Goal: Browse casually

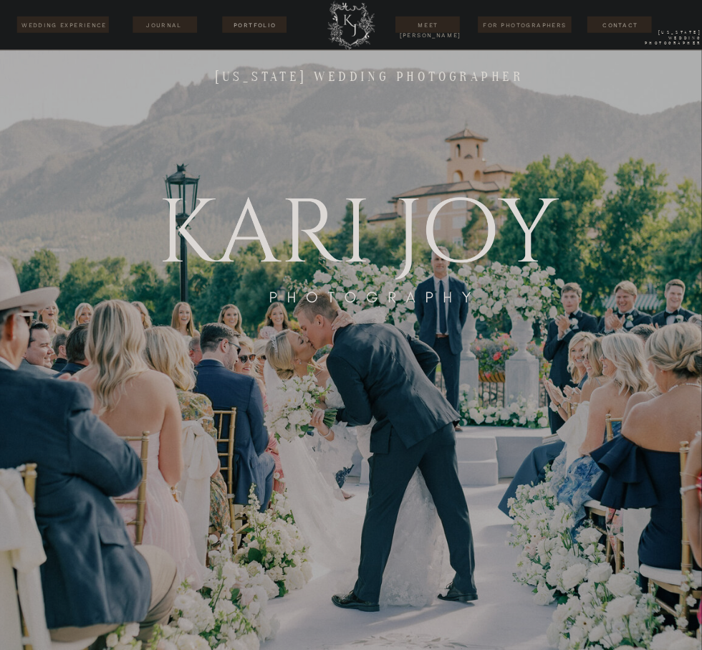
click at [264, 26] on nav "Portfolio" at bounding box center [254, 24] width 57 height 9
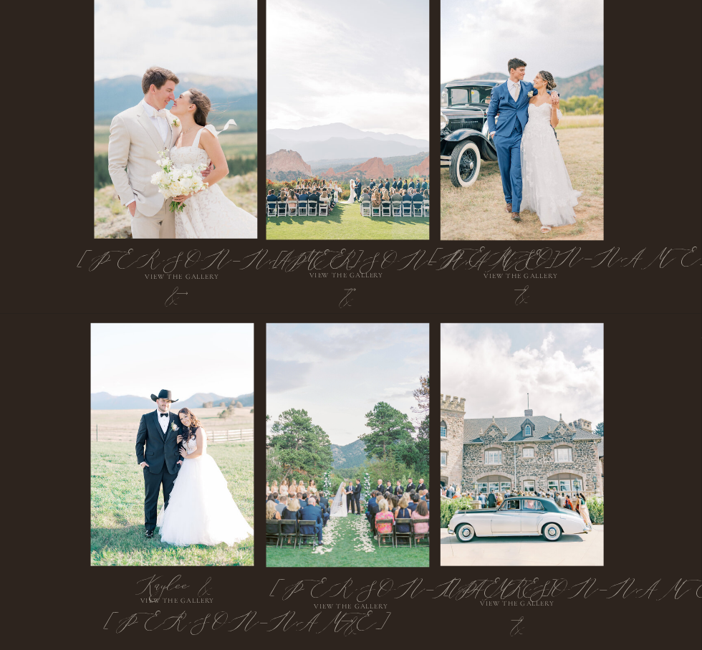
scroll to position [693, 0]
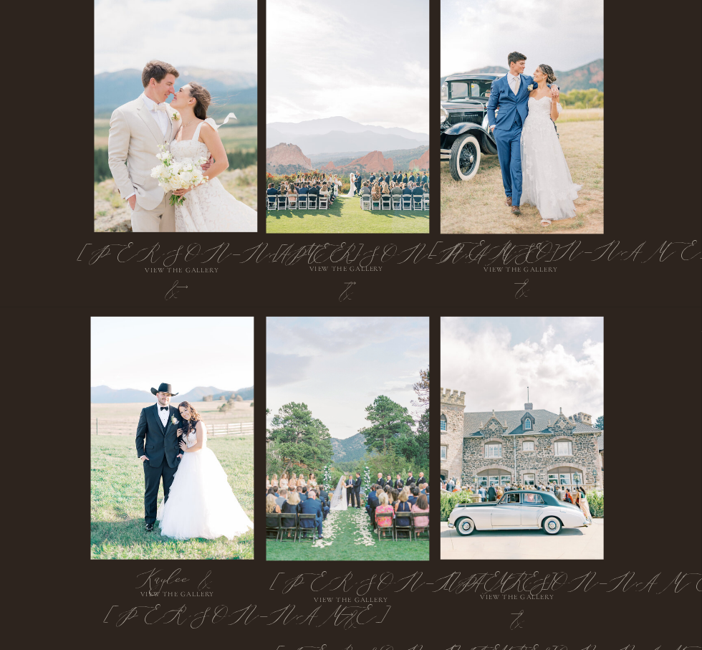
click at [300, 135] on div at bounding box center [348, 111] width 163 height 244
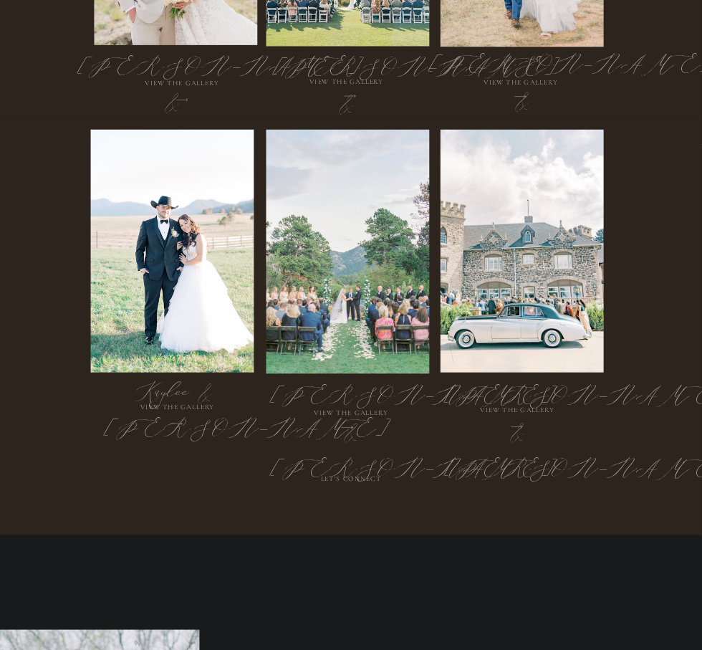
scroll to position [880, 0]
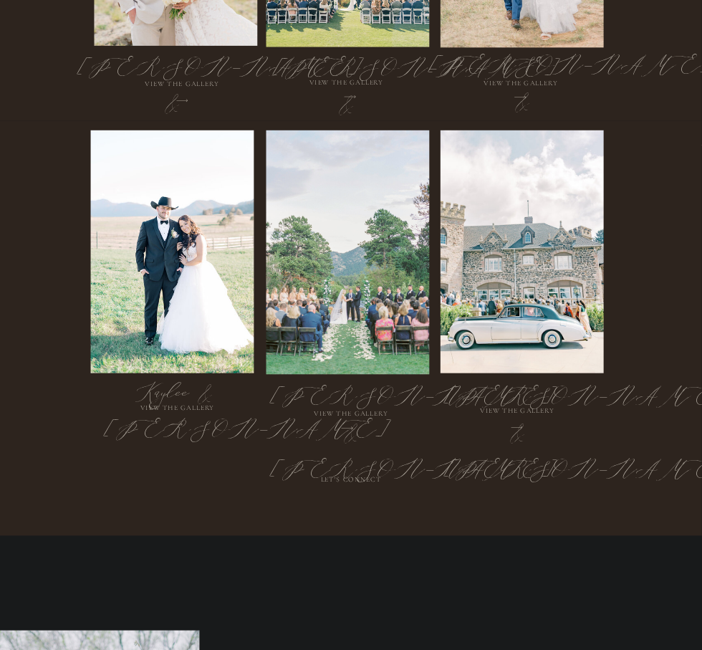
click at [352, 103] on h2 "[PERSON_NAME] & [PERSON_NAME]" at bounding box center [346, 76] width 145 height 55
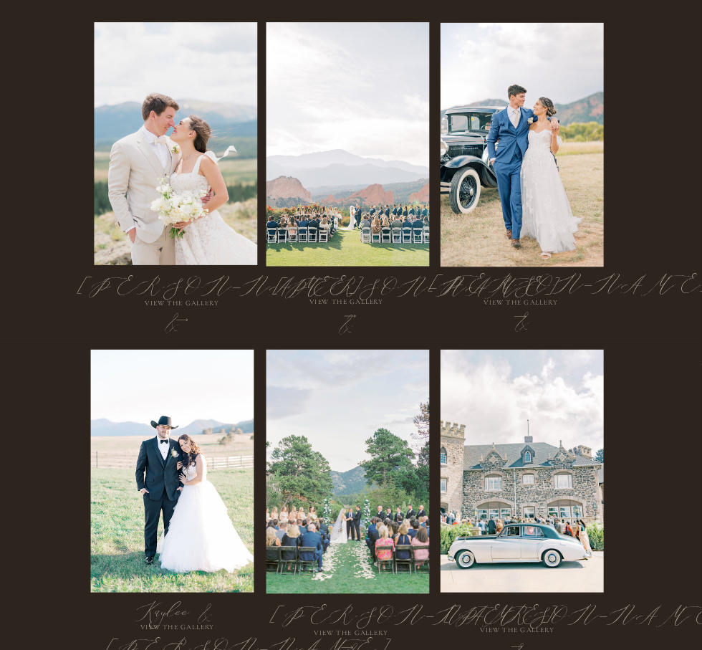
scroll to position [809, 0]
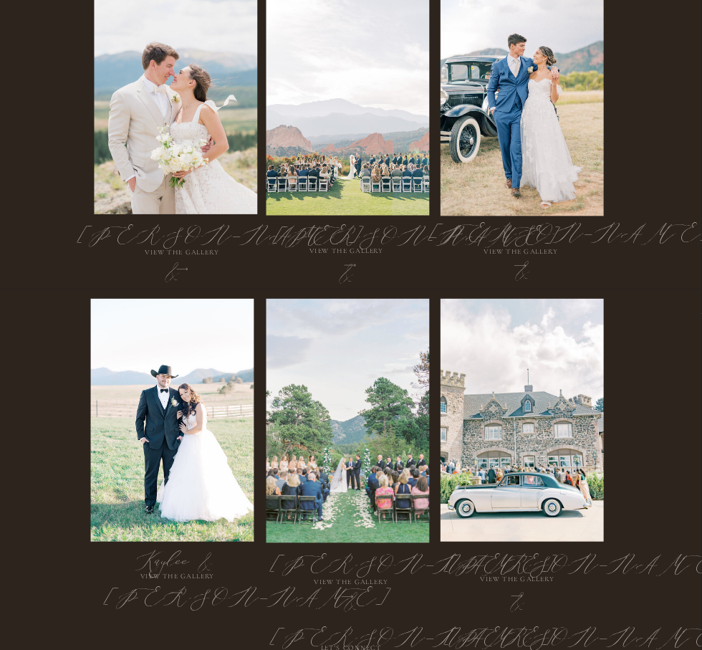
scroll to position [710, 0]
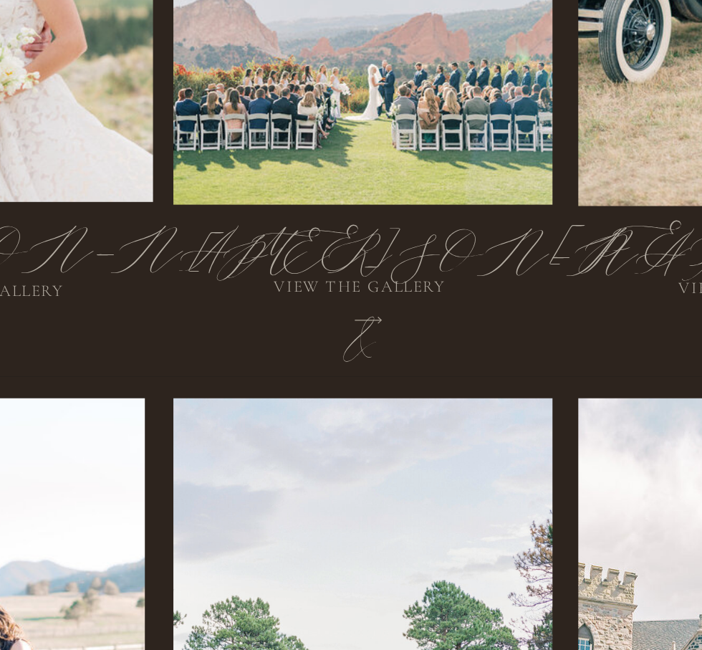
click at [357, 250] on h2 "[PERSON_NAME] & [PERSON_NAME]" at bounding box center [346, 246] width 145 height 55
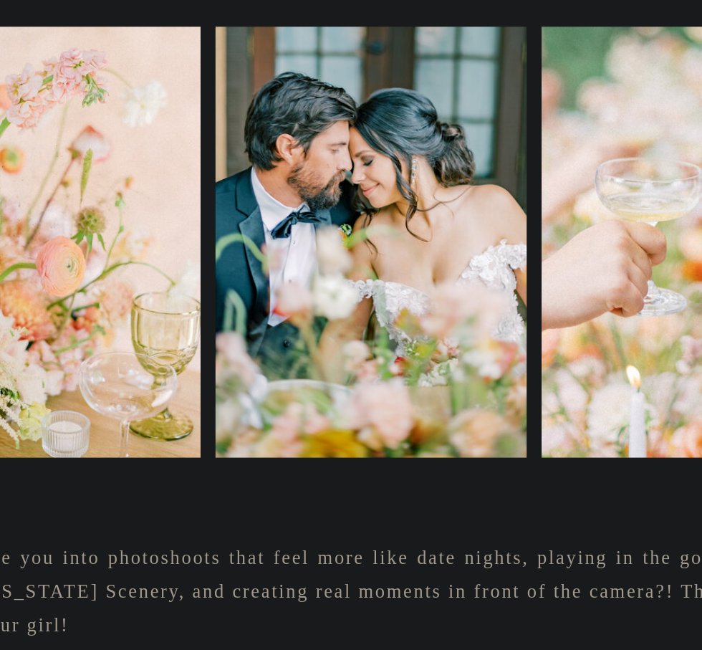
scroll to position [0, 0]
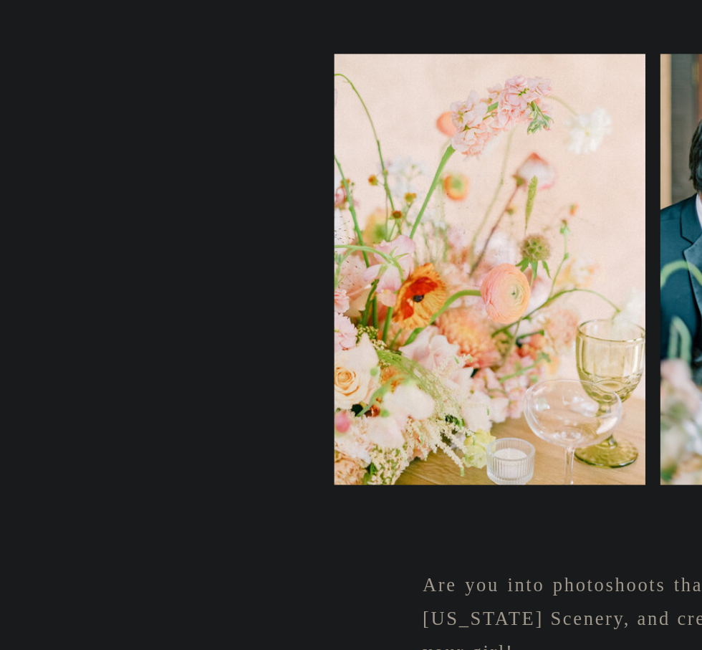
click at [215, 282] on div at bounding box center [211, 245] width 134 height 186
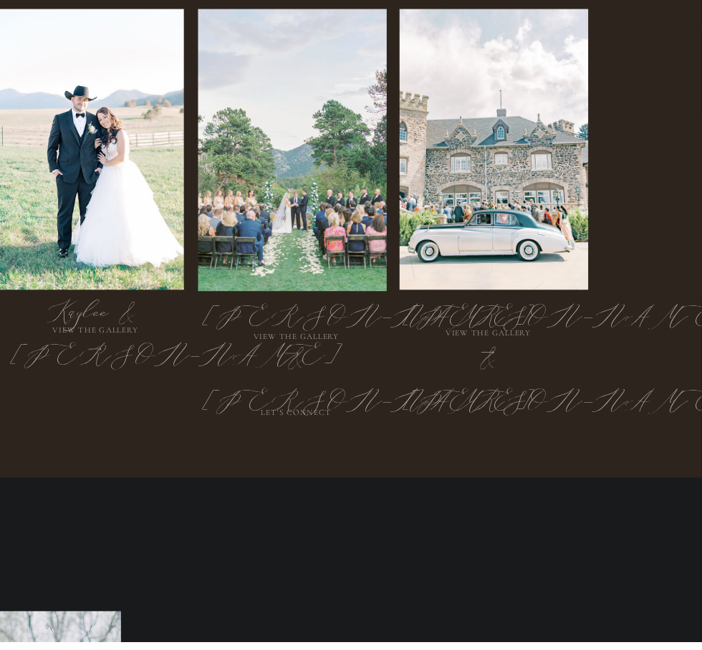
scroll to position [986, 0]
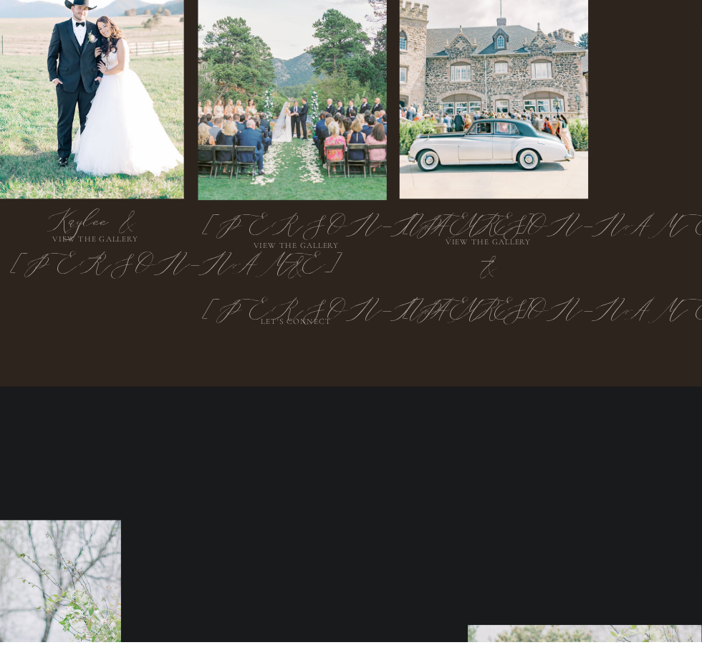
click at [394, 287] on h2 "[PERSON_NAME] & [PERSON_NAME]" at bounding box center [351, 298] width 161 height 57
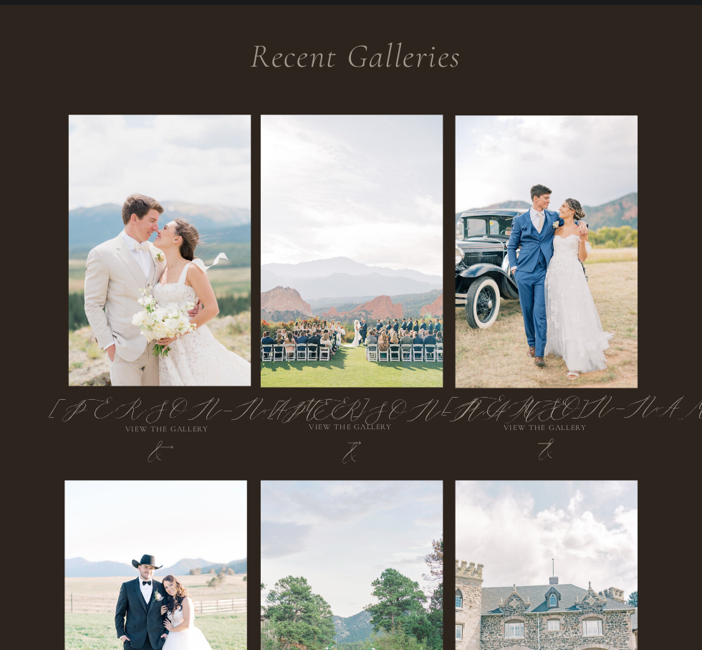
scroll to position [580, 0]
click at [599, 322] on div at bounding box center [522, 225] width 163 height 244
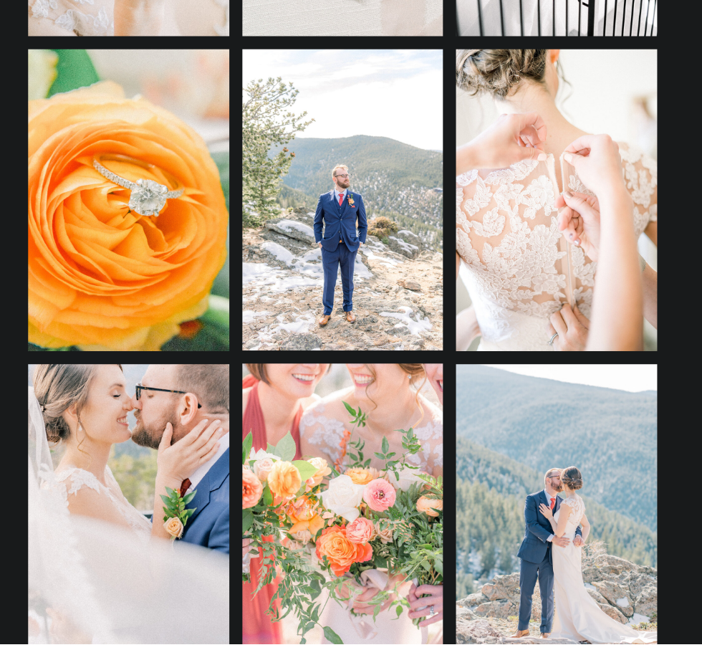
scroll to position [12827, 0]
